Goal: Task Accomplishment & Management: Complete application form

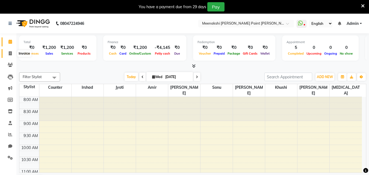
click at [9, 54] on icon at bounding box center [10, 53] width 3 height 4
select select "service"
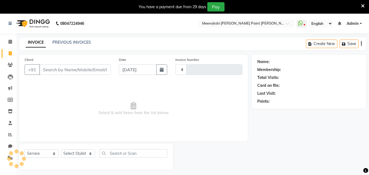
type input "0405"
select select "8161"
click at [10, 43] on icon at bounding box center [10, 42] width 4 height 4
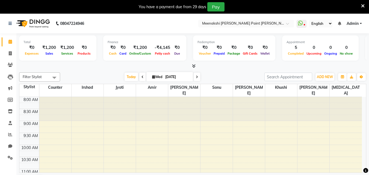
click at [194, 67] on icon at bounding box center [194, 66] width 4 height 4
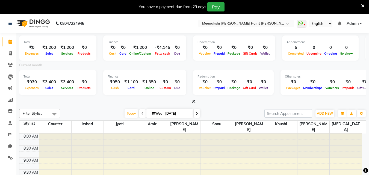
click at [195, 101] on icon at bounding box center [194, 101] width 4 height 4
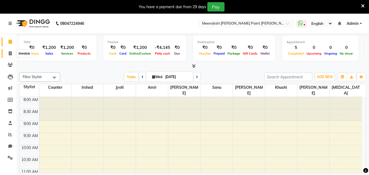
click at [11, 53] on icon at bounding box center [10, 53] width 3 height 4
select select "service"
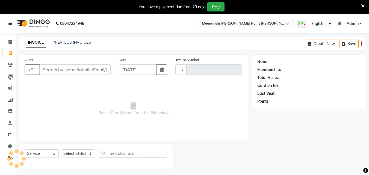
type input "0405"
click at [86, 151] on select "Select Stylist" at bounding box center [78, 153] width 34 height 8
select select "8161"
select select "77147"
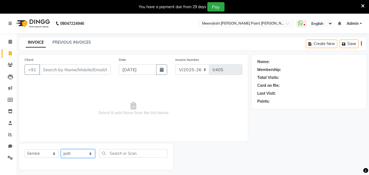
click at [61, 149] on select "Select Stylist amir counter [PERSON_NAME] [PERSON_NAME] [PERSON_NAME] [MEDICAL_…" at bounding box center [78, 153] width 34 height 8
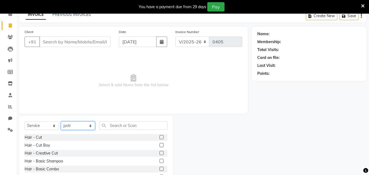
scroll to position [55, 0]
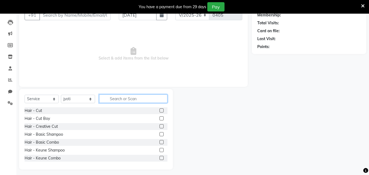
click at [122, 96] on input "text" at bounding box center [133, 98] width 68 height 8
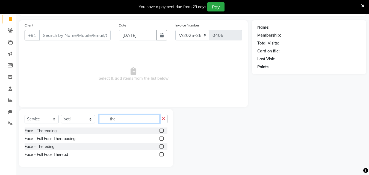
scroll to position [34, 0]
type input "the"
click at [163, 131] on label at bounding box center [161, 130] width 4 height 4
click at [163, 131] on input "checkbox" at bounding box center [161, 131] width 4 height 4
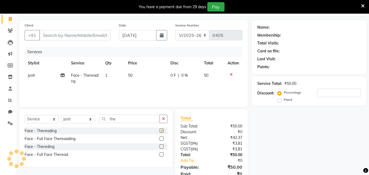
checkbox input "false"
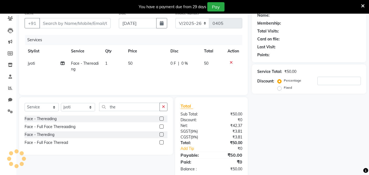
scroll to position [57, 0]
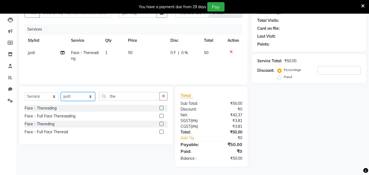
click at [90, 97] on select "Select Stylist amir counter [PERSON_NAME] [PERSON_NAME] [PERSON_NAME] [MEDICAL_…" at bounding box center [78, 96] width 34 height 8
select select "78919"
click at [61, 92] on select "Select Stylist amir counter [PERSON_NAME] [PERSON_NAME] [PERSON_NAME] [MEDICAL_…" at bounding box center [78, 96] width 34 height 8
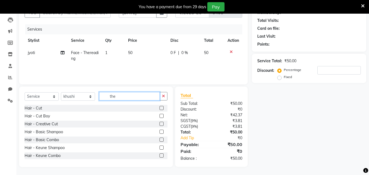
click at [149, 94] on input "the" at bounding box center [129, 96] width 61 height 8
type input "the"
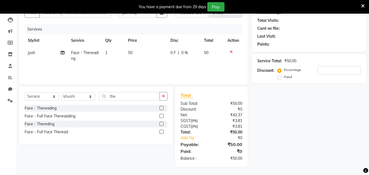
click at [159, 107] on label at bounding box center [161, 108] width 4 height 4
click at [159, 107] on input "checkbox" at bounding box center [161, 108] width 4 height 4
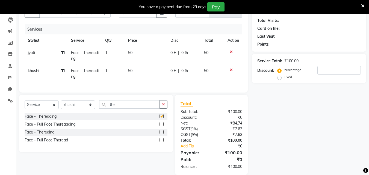
checkbox input "false"
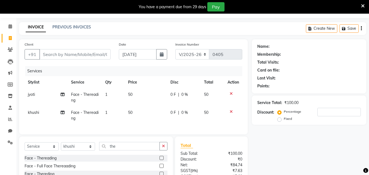
scroll to position [2, 0]
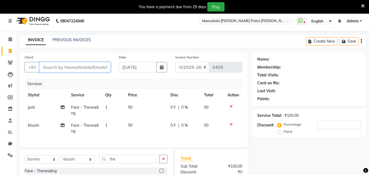
click at [91, 70] on input "Client" at bounding box center [74, 67] width 71 height 10
type input "8"
type input "0"
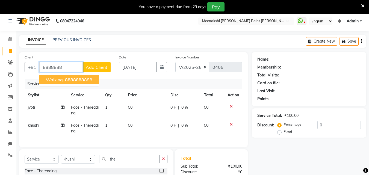
click at [85, 79] on ngb-highlight "8888888 888" at bounding box center [78, 79] width 28 height 5
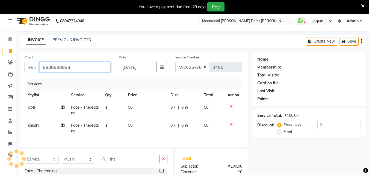
type input "8888888888"
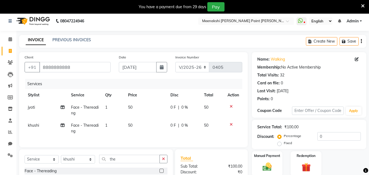
scroll to position [57, 0]
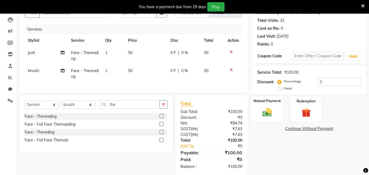
click at [270, 110] on img at bounding box center [266, 112] width 15 height 11
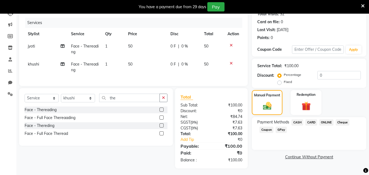
scroll to position [69, 0]
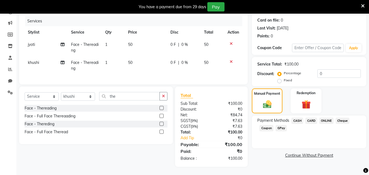
click at [298, 119] on span "CASH" at bounding box center [297, 121] width 12 height 6
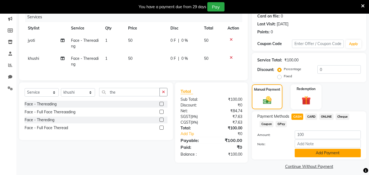
click at [313, 152] on button "Add Payment" at bounding box center [327, 153] width 66 height 8
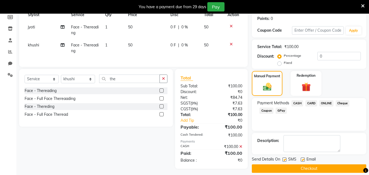
scroll to position [89, 0]
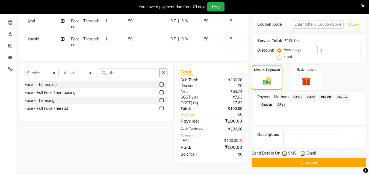
click at [313, 161] on button "Checkout" at bounding box center [309, 162] width 114 height 8
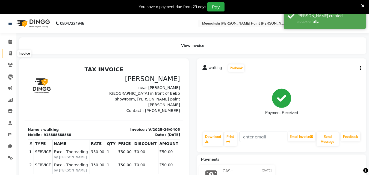
click at [15, 54] on span at bounding box center [10, 53] width 10 height 6
select select "8161"
select select "service"
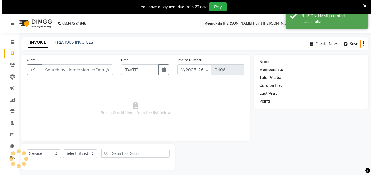
scroll to position [14, 0]
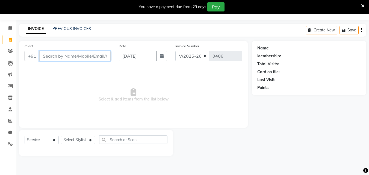
click at [88, 55] on input "Client" at bounding box center [74, 56] width 71 height 10
type input "8529773535"
click at [88, 55] on span "Add Client" at bounding box center [97, 55] width 22 height 5
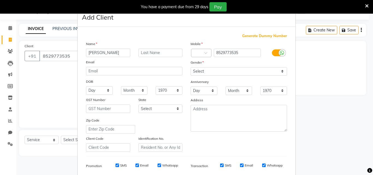
type input "[PERSON_NAME]"
drag, startPoint x: 220, startPoint y: 67, endPoint x: 220, endPoint y: 70, distance: 3.0
click at [220, 68] on select "Select [DEMOGRAPHIC_DATA] [DEMOGRAPHIC_DATA] Other Prefer Not To Say" at bounding box center [238, 71] width 96 height 8
select select "[DEMOGRAPHIC_DATA]"
click at [190, 67] on select "Select [DEMOGRAPHIC_DATA] [DEMOGRAPHIC_DATA] Other Prefer Not To Say" at bounding box center [238, 71] width 96 height 8
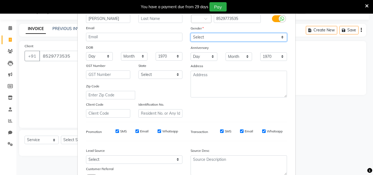
scroll to position [77, 0]
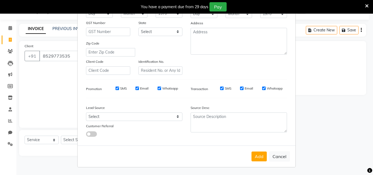
click at [249, 156] on div "Add Cancel" at bounding box center [186, 156] width 218 height 22
click at [255, 157] on button "Add" at bounding box center [258, 156] width 15 height 10
click at [279, 159] on button "Cancel" at bounding box center [279, 156] width 21 height 10
select select
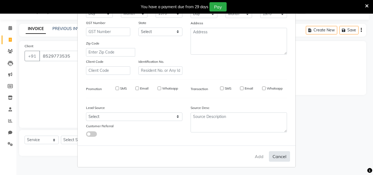
select select
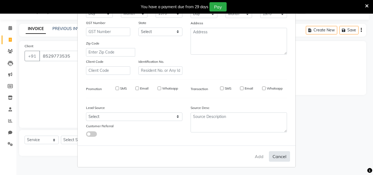
checkbox input "false"
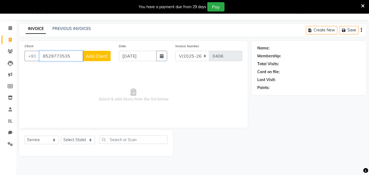
click at [74, 57] on input "8529773535" at bounding box center [60, 56] width 43 height 10
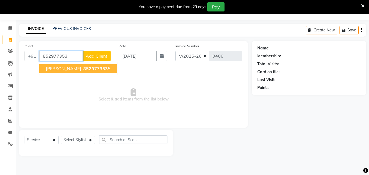
click at [62, 69] on button "[PERSON_NAME] 852977353 5" at bounding box center [78, 68] width 78 height 9
type input "8529773535"
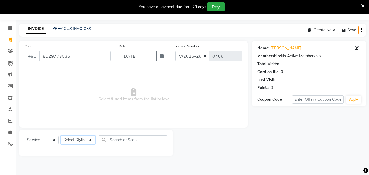
click at [83, 140] on select "Select Stylist amir counter [PERSON_NAME] [PERSON_NAME] [PERSON_NAME] [MEDICAL_…" at bounding box center [78, 140] width 34 height 8
select select "78919"
click at [61, 136] on select "Select Stylist amir counter [PERSON_NAME] [PERSON_NAME] [PERSON_NAME] [MEDICAL_…" at bounding box center [78, 140] width 34 height 8
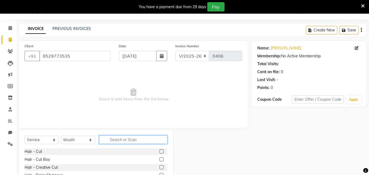
click at [115, 138] on input "text" at bounding box center [133, 139] width 68 height 8
type input "the"
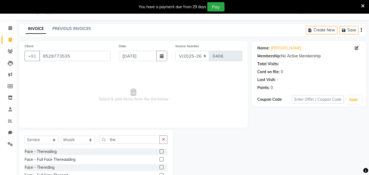
click at [162, 152] on label at bounding box center [161, 151] width 4 height 4
click at [162, 152] on input "checkbox" at bounding box center [161, 152] width 4 height 4
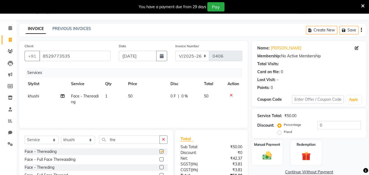
checkbox input "false"
click at [112, 93] on td "1" at bounding box center [113, 99] width 23 height 18
select select "78919"
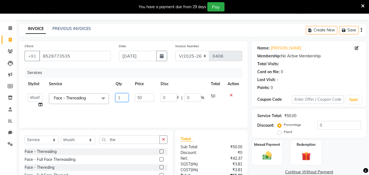
click at [122, 97] on input "1" at bounding box center [121, 97] width 13 height 8
type input "2"
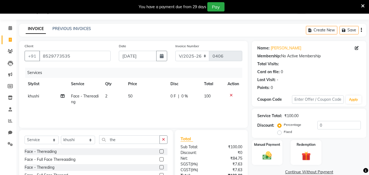
click at [137, 115] on div "Services Stylist Service Qty Price Disc Total Action khushi Face - Thereading 2…" at bounding box center [133, 95] width 217 height 55
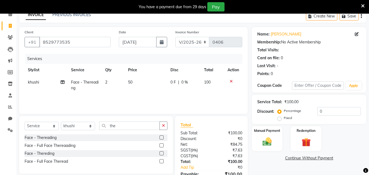
scroll to position [41, 0]
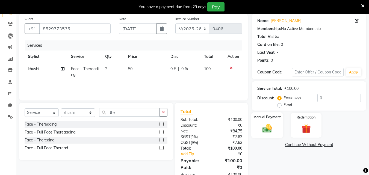
drag, startPoint x: 266, startPoint y: 129, endPoint x: 281, endPoint y: 130, distance: 15.0
click at [267, 129] on img at bounding box center [266, 128] width 15 height 11
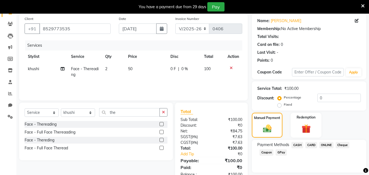
click at [325, 145] on span "ONLINE" at bounding box center [326, 145] width 14 height 6
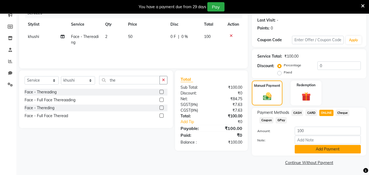
click at [327, 151] on button "Add Payment" at bounding box center [327, 149] width 66 height 8
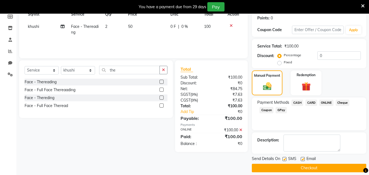
scroll to position [89, 0]
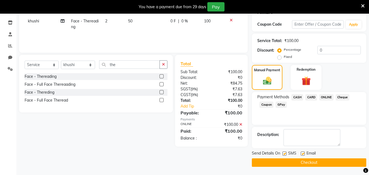
click at [323, 162] on button "Checkout" at bounding box center [309, 162] width 114 height 8
